Goal: Task Accomplishment & Management: Manage account settings

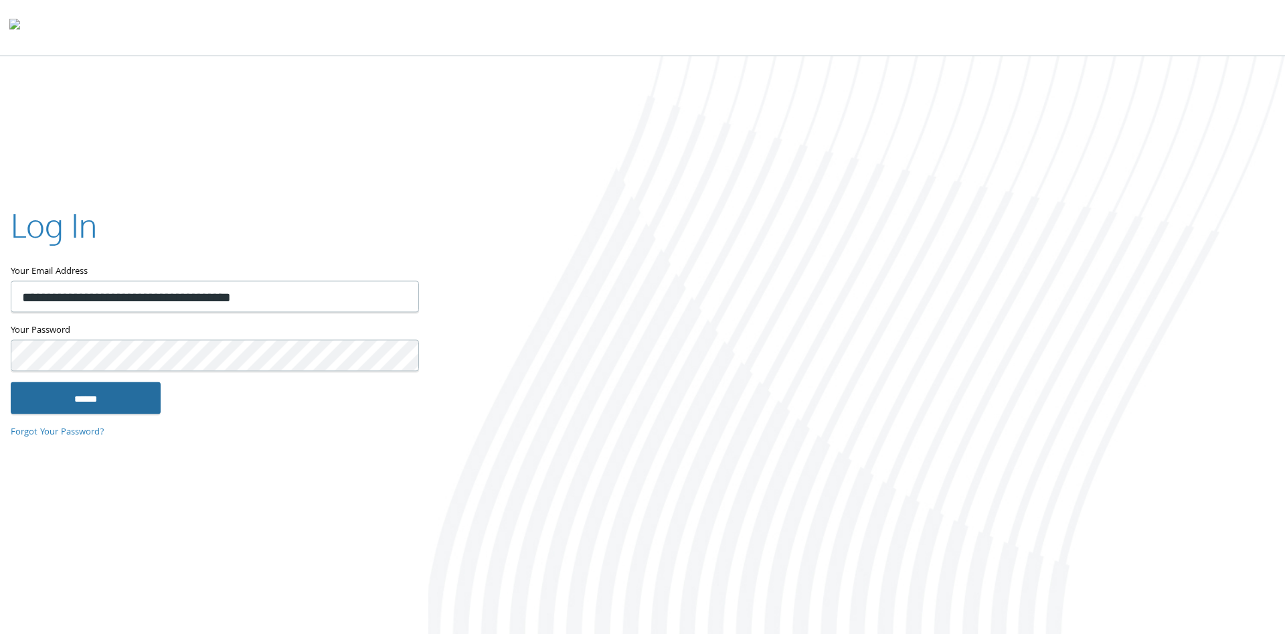
type input "**********"
click at [110, 408] on input "******" at bounding box center [86, 398] width 150 height 32
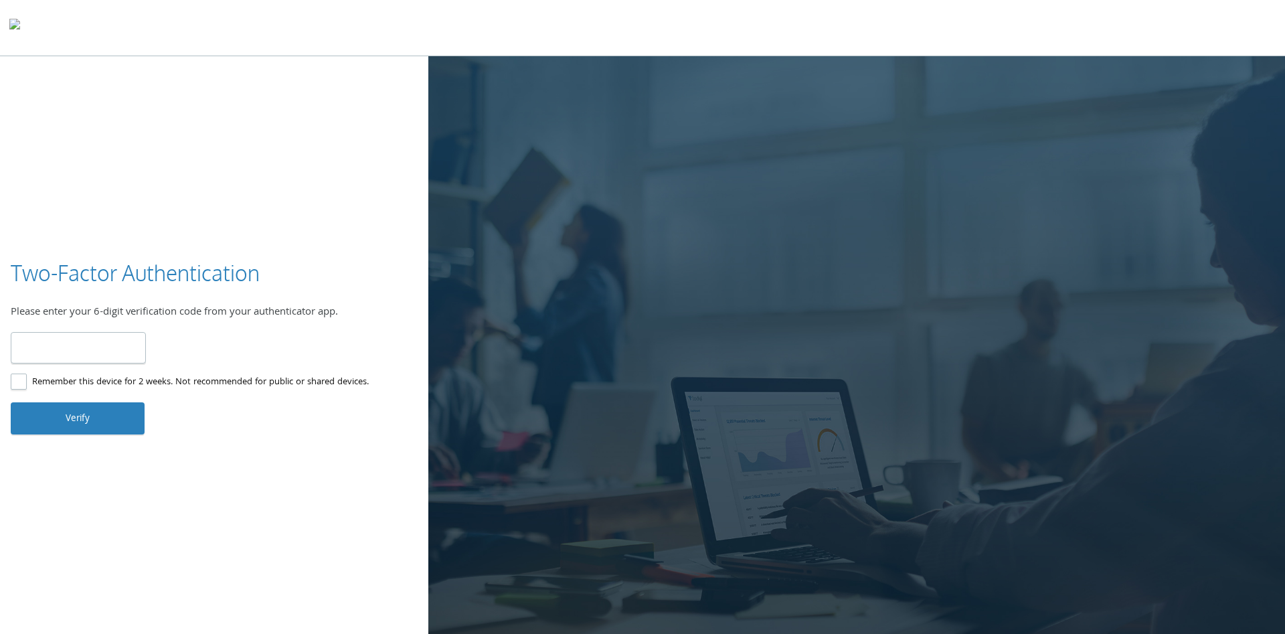
type input "******"
